Goal: Feedback & Contribution: Leave review/rating

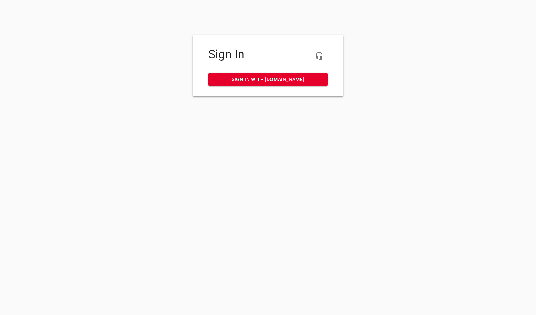
click at [263, 78] on span "Sign in with [DOMAIN_NAME]" at bounding box center [268, 79] width 108 height 9
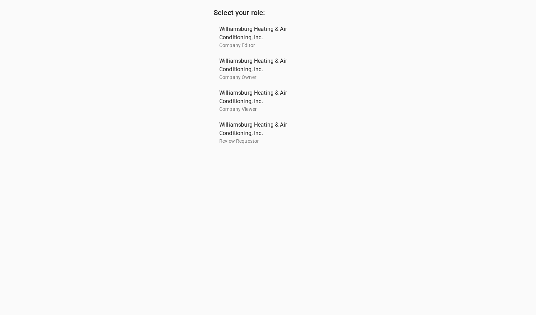
click at [250, 68] on span "Williamsburg Heating & Air Conditioning, Inc." at bounding box center [265, 65] width 92 height 17
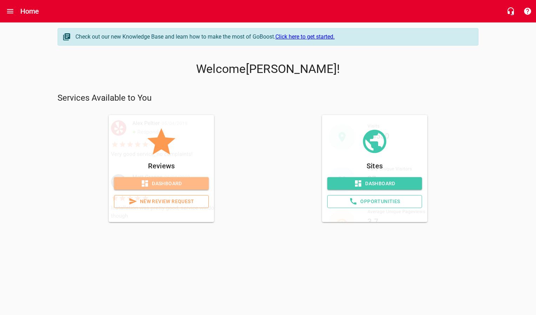
click at [159, 182] on span "Dashboard" at bounding box center [161, 183] width 83 height 9
click at [160, 187] on link "Dashboard" at bounding box center [161, 183] width 95 height 13
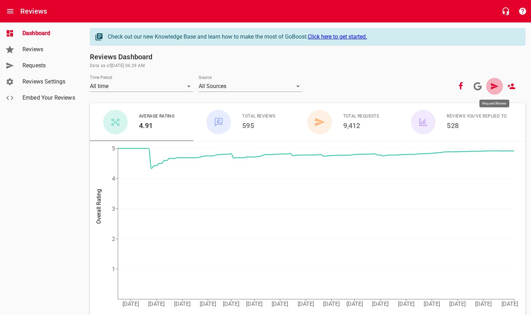
click at [493, 86] on icon at bounding box center [494, 86] width 8 height 8
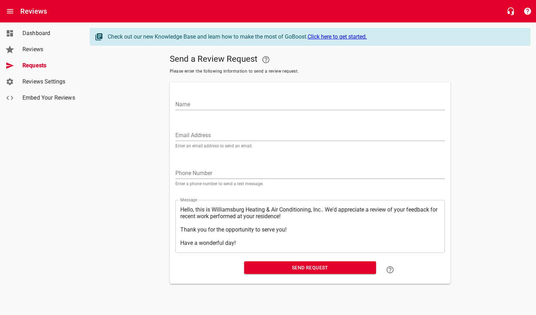
click at [203, 134] on input "Email Address" at bounding box center [309, 135] width 269 height 11
paste input "brian.craven1@yahoo.com"
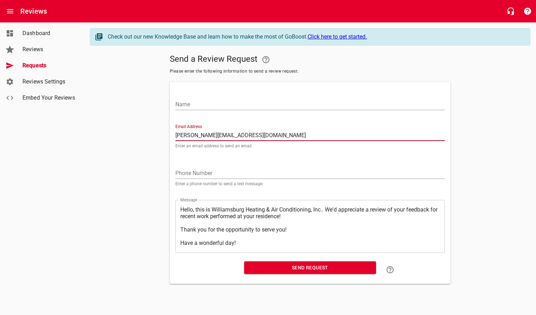
type input "brian.craven1@yahoo.com"
click at [201, 105] on input "Name" at bounding box center [309, 104] width 269 height 11
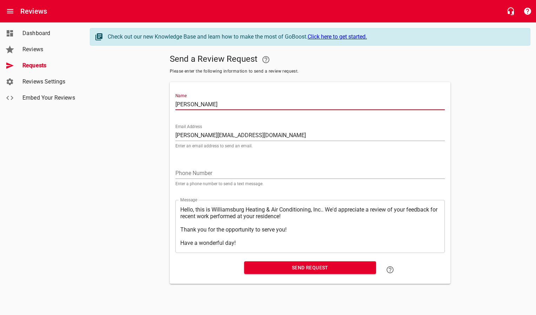
type input "Brian Craven"
click at [259, 268] on span "Send Request" at bounding box center [310, 267] width 121 height 9
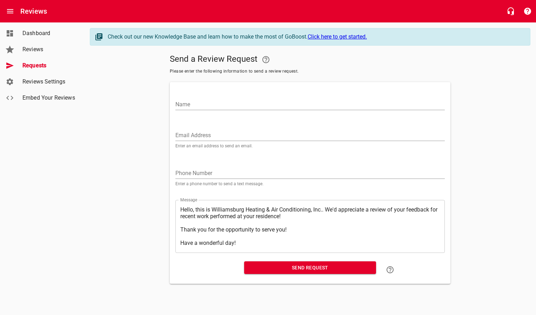
click at [238, 133] on input "Email Address" at bounding box center [309, 135] width 269 height 11
paste input "woodbrn@aol.com"
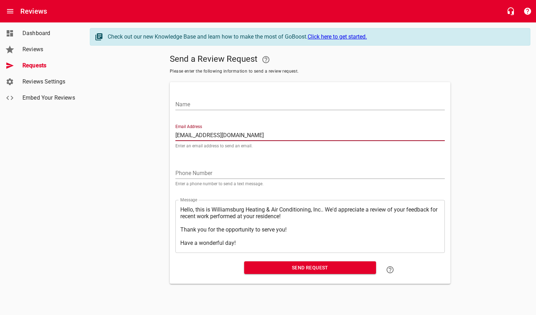
type input "woodbrn@aol.com"
click at [242, 103] on input "Name" at bounding box center [309, 104] width 269 height 11
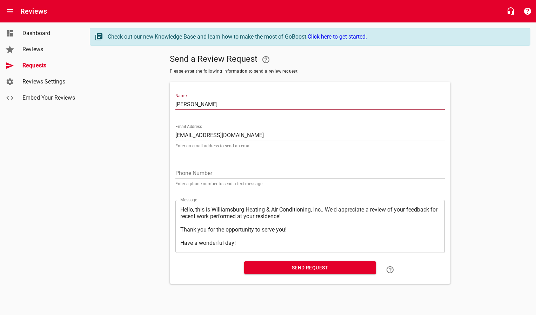
type input "Paul Olsen"
click at [289, 271] on span "Send Request" at bounding box center [310, 267] width 121 height 9
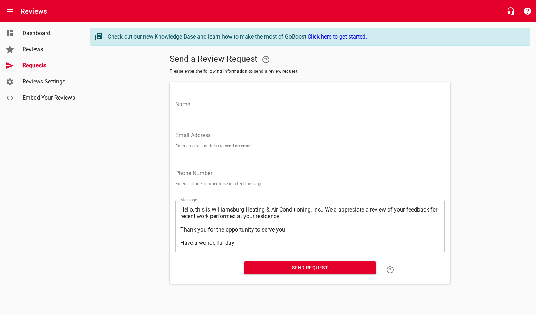
click at [191, 134] on input "Email Address" at bounding box center [309, 135] width 269 height 11
paste input "lorac55@verizon.net"
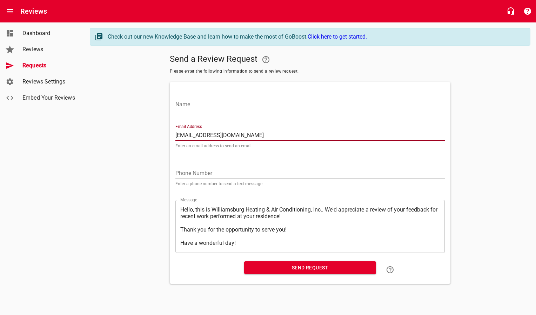
type input "lorac55@verizon.net"
click at [209, 107] on input "Name" at bounding box center [309, 104] width 269 height 11
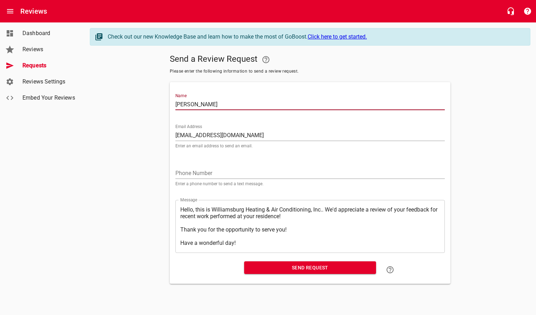
type input "John Hirt"
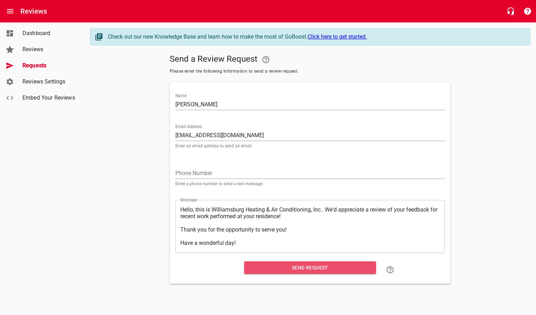
click at [268, 268] on span "Send Request" at bounding box center [310, 267] width 121 height 9
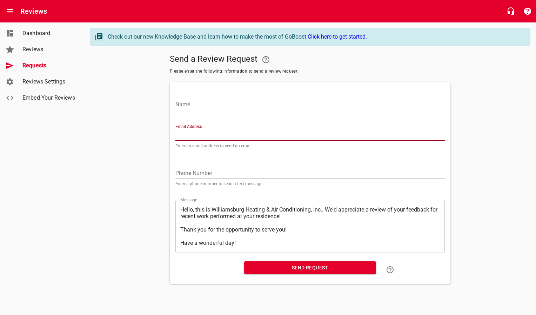
click at [197, 135] on input "Email Address" at bounding box center [309, 135] width 269 height 11
paste input "Tim.tonsetic@gmail.com"
type input "Tim.tonsetic@gmail.com"
click at [206, 105] on input "Name" at bounding box center [309, 104] width 269 height 11
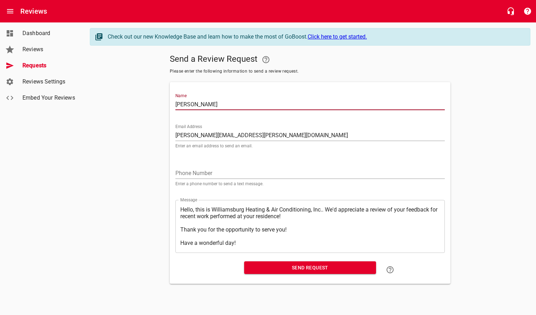
type input "Timothy Tonsetic"
click at [257, 269] on span "Send Request" at bounding box center [310, 267] width 121 height 9
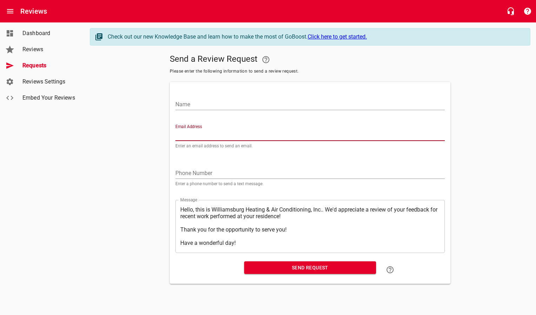
click at [203, 135] on input "Email Address" at bounding box center [309, 135] width 269 height 11
paste input "jumbleye55@gmail.com"
type input "jumbleye55@gmail.com"
click at [213, 108] on input "Name" at bounding box center [309, 104] width 269 height 11
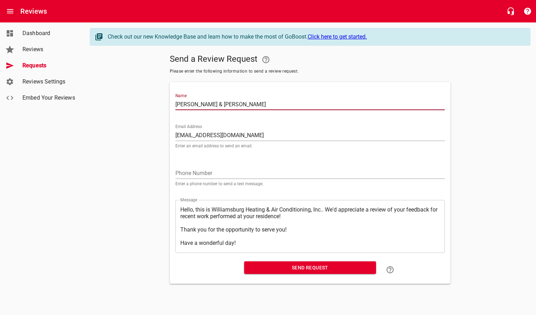
type input "Richard & Pamela Malamphy"
click at [312, 266] on span "Send Request" at bounding box center [310, 267] width 121 height 9
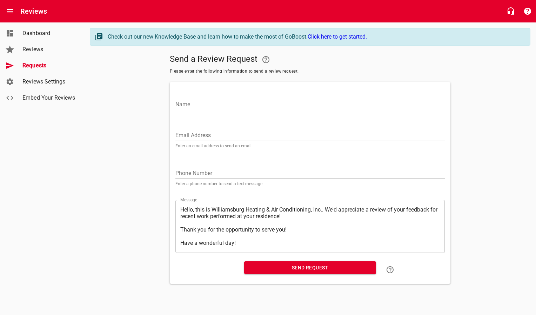
click at [190, 136] on input "Email Address" at bounding box center [309, 135] width 269 height 11
paste input "dlum@cox.net"
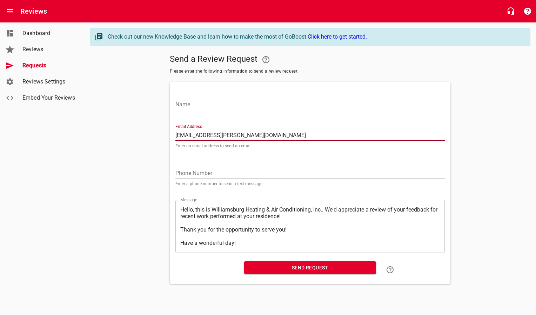
type input "dlum@cox.net"
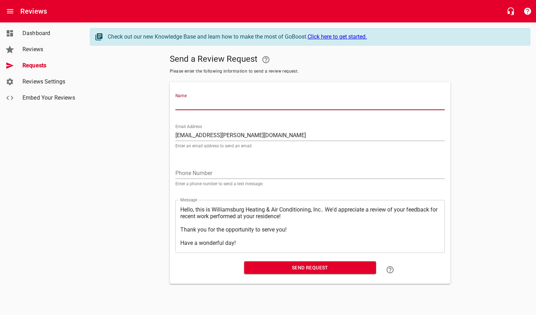
click at [205, 100] on input "Name" at bounding box center [309, 104] width 269 height 11
type input "David Lum"
click at [266, 266] on span "Send Request" at bounding box center [310, 267] width 121 height 9
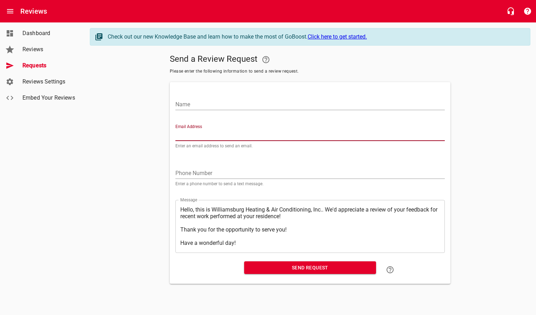
click at [224, 131] on input "Email Address" at bounding box center [309, 135] width 269 height 11
paste input "Hawellinghoff@gmail.com"
type input "Hawellinghoff@gmail.com"
click at [230, 99] on input "Name" at bounding box center [309, 104] width 269 height 11
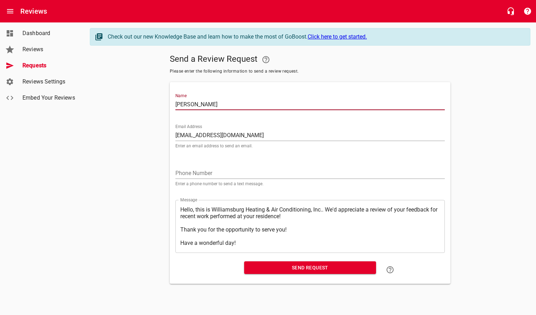
type input "Brian Mann"
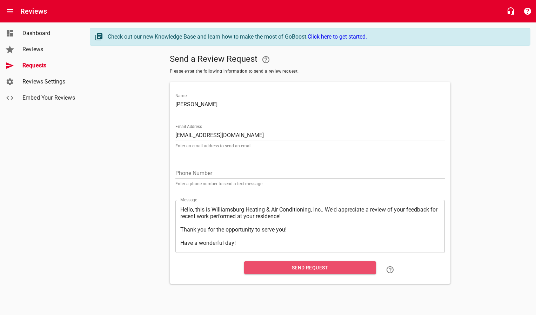
click at [267, 264] on span "Send Request" at bounding box center [310, 267] width 121 height 9
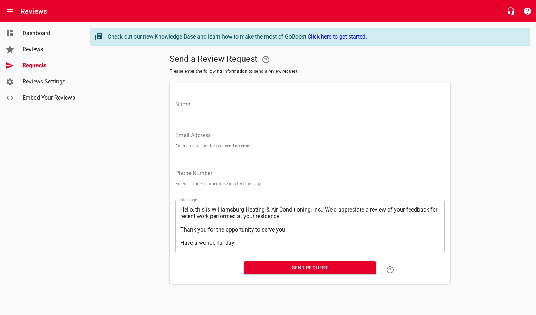
click at [203, 134] on input "Email Address" at bounding box center [309, 135] width 269 height 11
paste input "allen_99@msn.com"
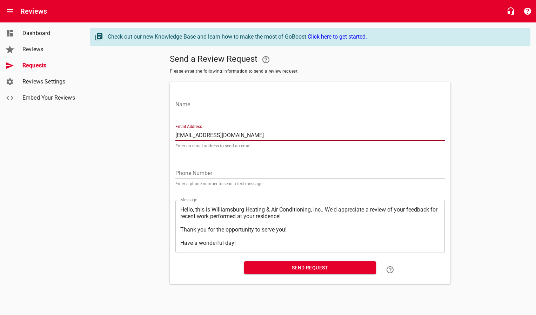
type input "allen_99@msn.com"
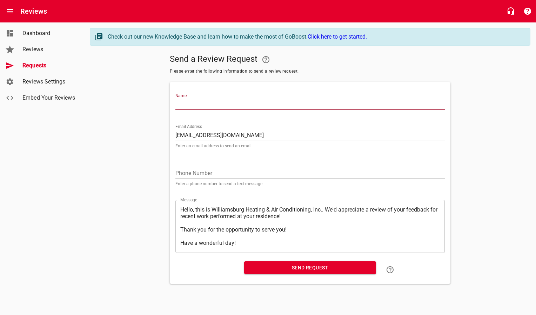
click at [208, 100] on input "Name" at bounding box center [309, 104] width 269 height 11
type input "Allen Carlson"
click at [271, 269] on span "Send Request" at bounding box center [310, 267] width 121 height 9
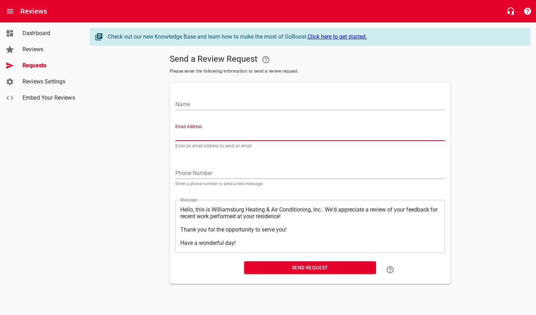
click at [246, 131] on input "Email Address" at bounding box center [309, 135] width 269 height 11
paste input "tom.mernin@gmail.com"
type input "tom.mernin@gmail.com"
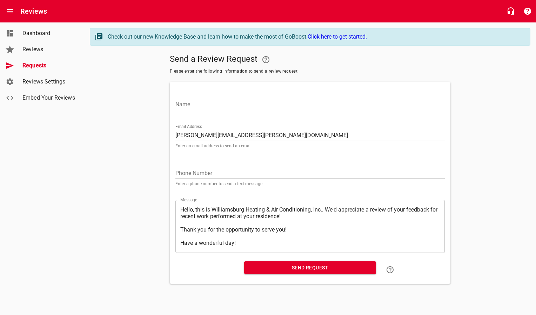
click at [243, 112] on div "Name" at bounding box center [310, 100] width 275 height 31
click at [242, 104] on input "Name" at bounding box center [309, 104] width 269 height 11
type input "Thomas Mernin"
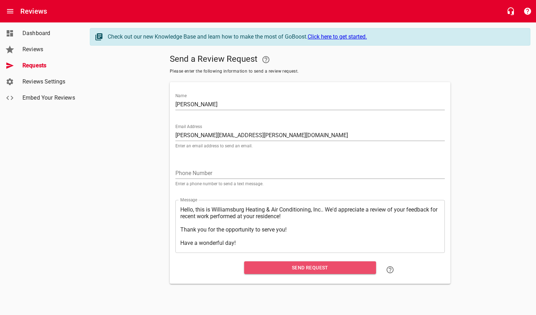
click at [298, 268] on span "Send Request" at bounding box center [310, 267] width 121 height 9
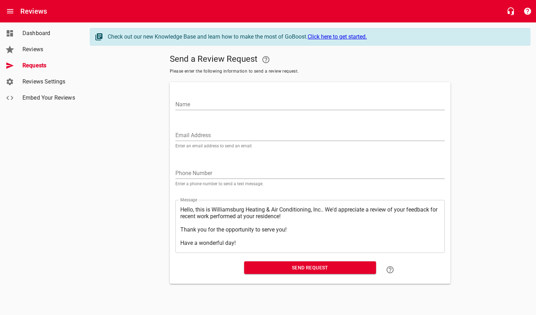
click at [205, 133] on input "Email Address" at bounding box center [309, 135] width 269 height 11
paste input "stokesjf@yahoo.com"
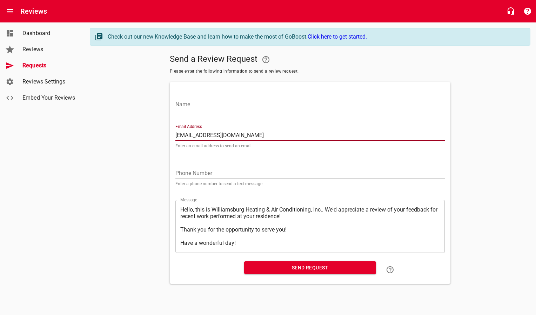
type input "stokesjf@yahoo.com"
click at [212, 104] on input "Name" at bounding box center [309, 104] width 269 height 11
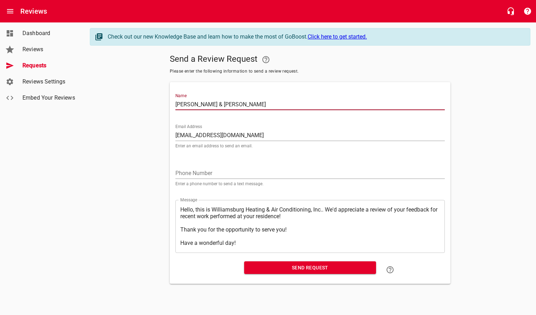
type input "John & Louise Stokes"
click at [273, 269] on span "Send Request" at bounding box center [310, 267] width 121 height 9
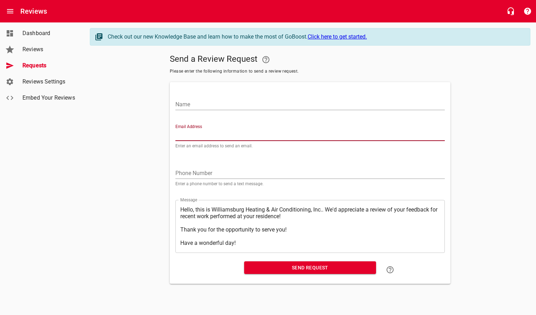
click at [224, 135] on input "Email Address" at bounding box center [309, 135] width 269 height 11
paste input "jdrexler1@verizon.net"
type input "jdrexler1@verizon.net"
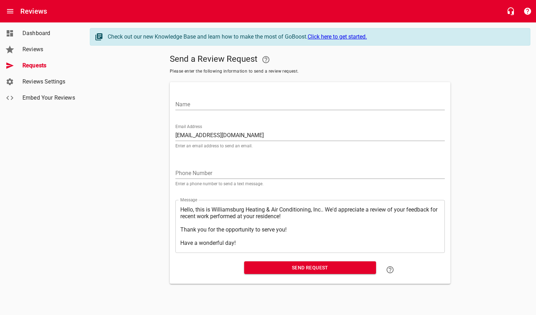
click at [221, 96] on div "Name" at bounding box center [309, 101] width 269 height 17
click at [213, 113] on div "Name" at bounding box center [310, 100] width 275 height 31
click at [214, 106] on input "Name" at bounding box center [309, 104] width 269 height 11
type input "Joseph Drexler"
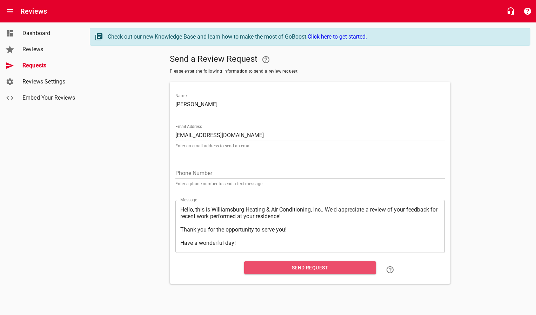
click at [257, 265] on span "Send Request" at bounding box center [310, 267] width 121 height 9
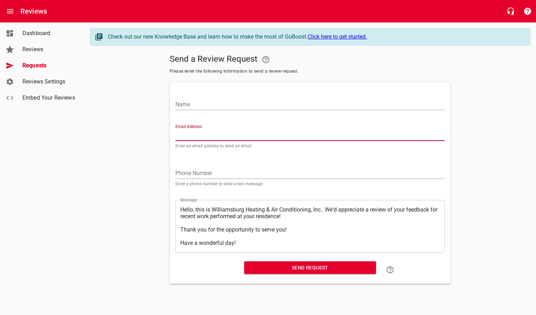
click at [206, 132] on input "Email Address" at bounding box center [309, 135] width 269 height 11
paste input "paperandpones@gmail.com"
type input "paperandpones@gmail.com"
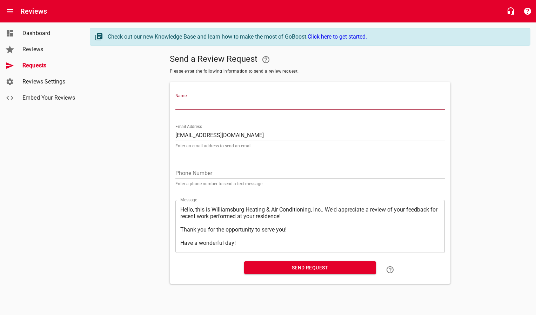
click at [212, 102] on input "Name" at bounding box center [309, 104] width 269 height 11
type input "Kyle Williams"
click at [256, 270] on span "Send Request" at bounding box center [310, 267] width 121 height 9
